Goal: Information Seeking & Learning: Learn about a topic

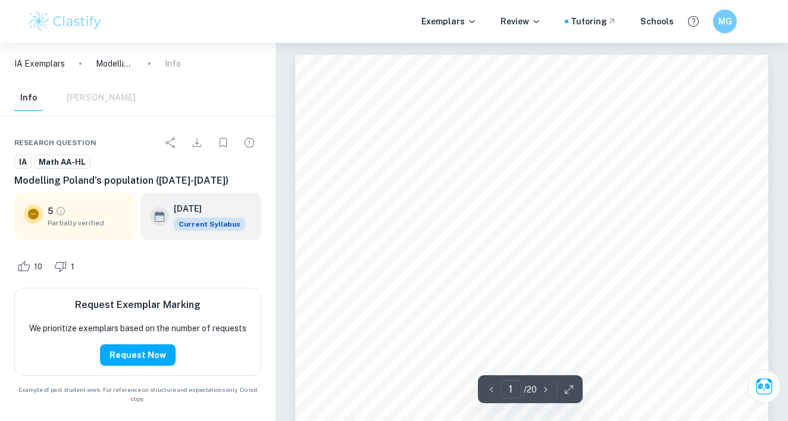
click at [56, 22] on img at bounding box center [65, 22] width 76 height 24
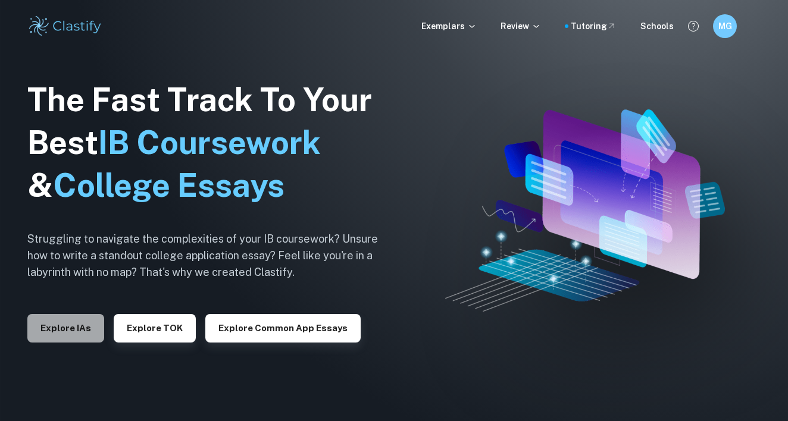
click at [80, 325] on button "Explore IAs" at bounding box center [65, 328] width 77 height 29
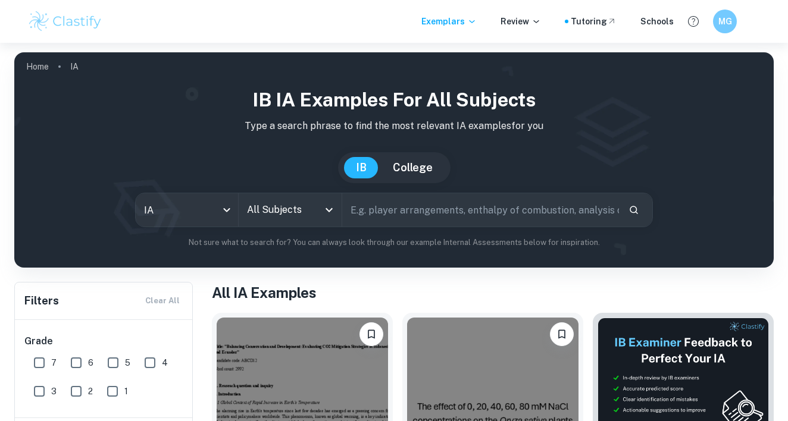
click at [407, 221] on input "text" at bounding box center [480, 209] width 277 height 33
type input "modelling population"
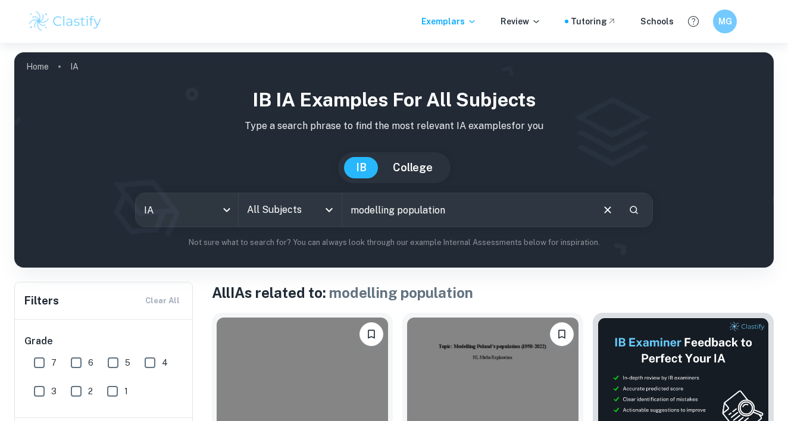
scroll to position [355, 0]
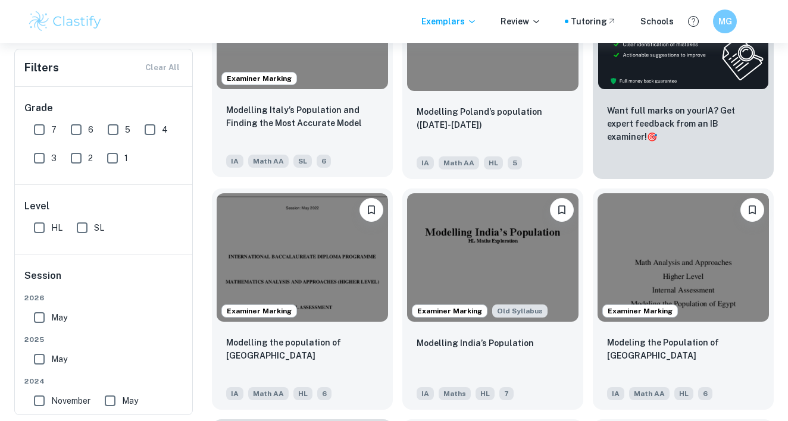
click at [354, 130] on div "Modelling Italy’s Population and Finding the Most Accurate Model" at bounding box center [302, 123] width 152 height 40
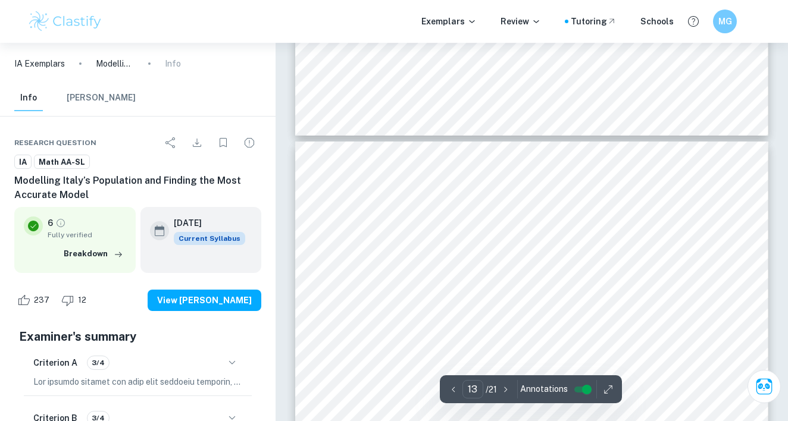
scroll to position [8335, 0]
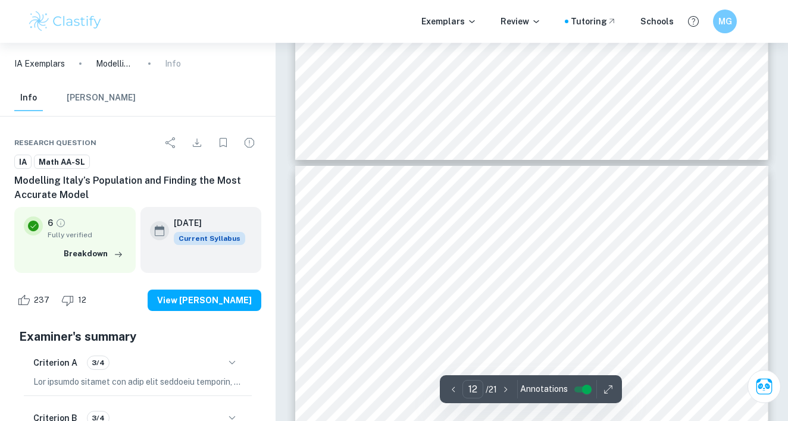
type input "11"
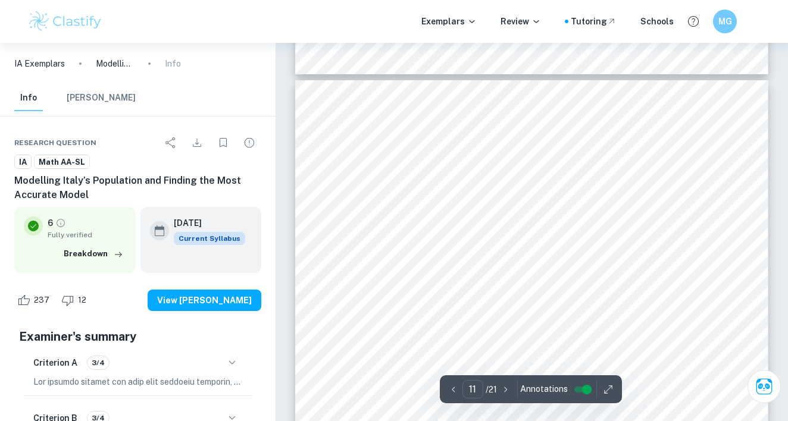
scroll to position [6934, 0]
